Goal: Task Accomplishment & Management: Manage account settings

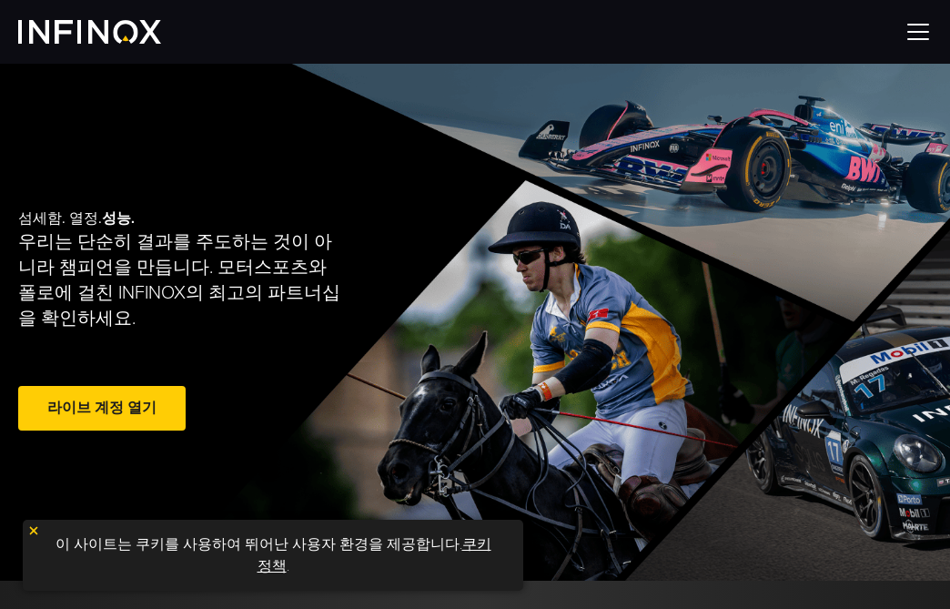
click at [920, 33] on img at bounding box center [917, 31] width 27 height 27
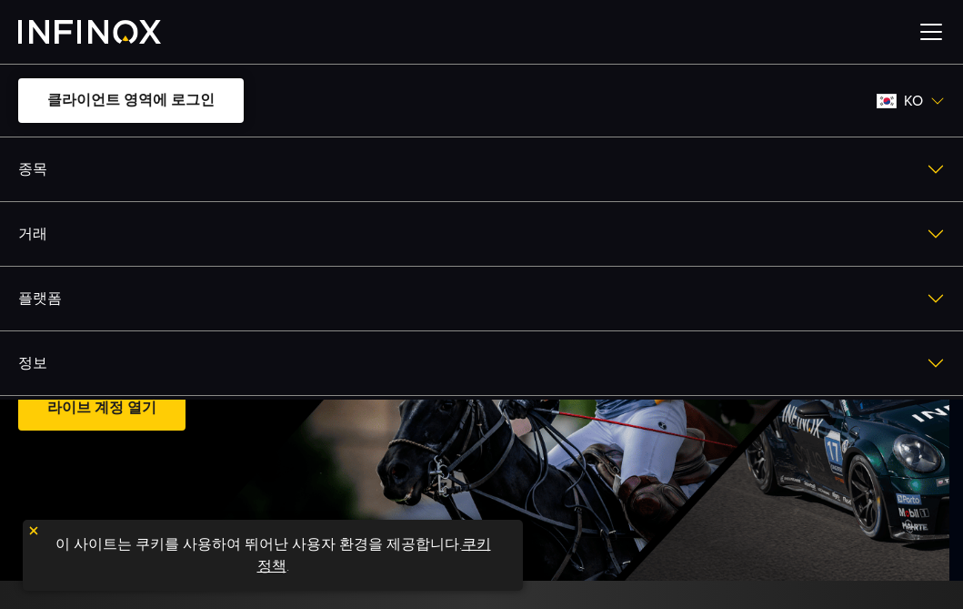
click at [203, 101] on link "클라이언트 영역에 로그인" at bounding box center [131, 100] width 226 height 45
click at [195, 103] on link "클라이언트 영역에 로그인" at bounding box center [131, 100] width 226 height 45
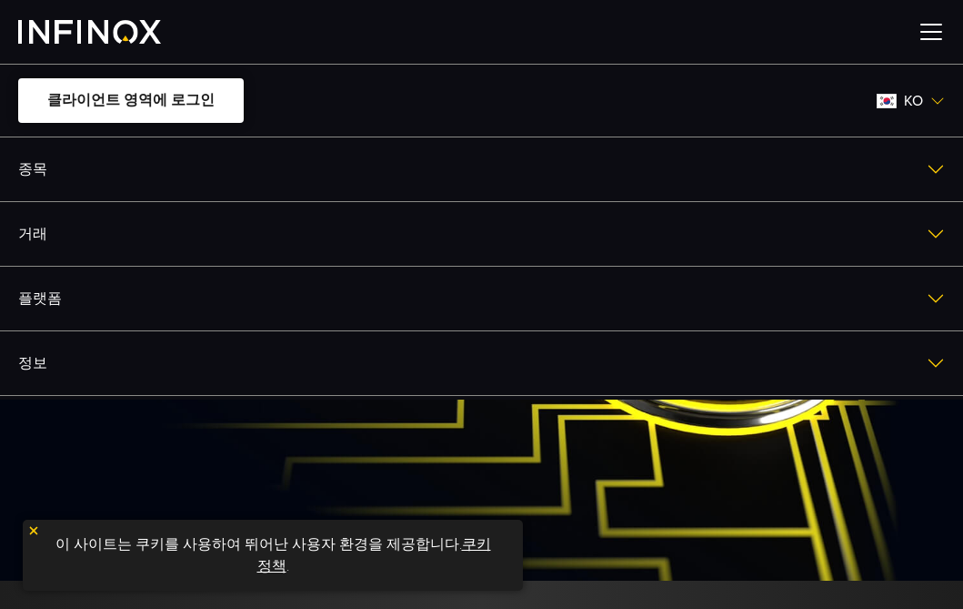
click at [195, 103] on link "클라이언트 영역에 로그인" at bounding box center [131, 100] width 226 height 45
